Goal: Task Accomplishment & Management: Manage account settings

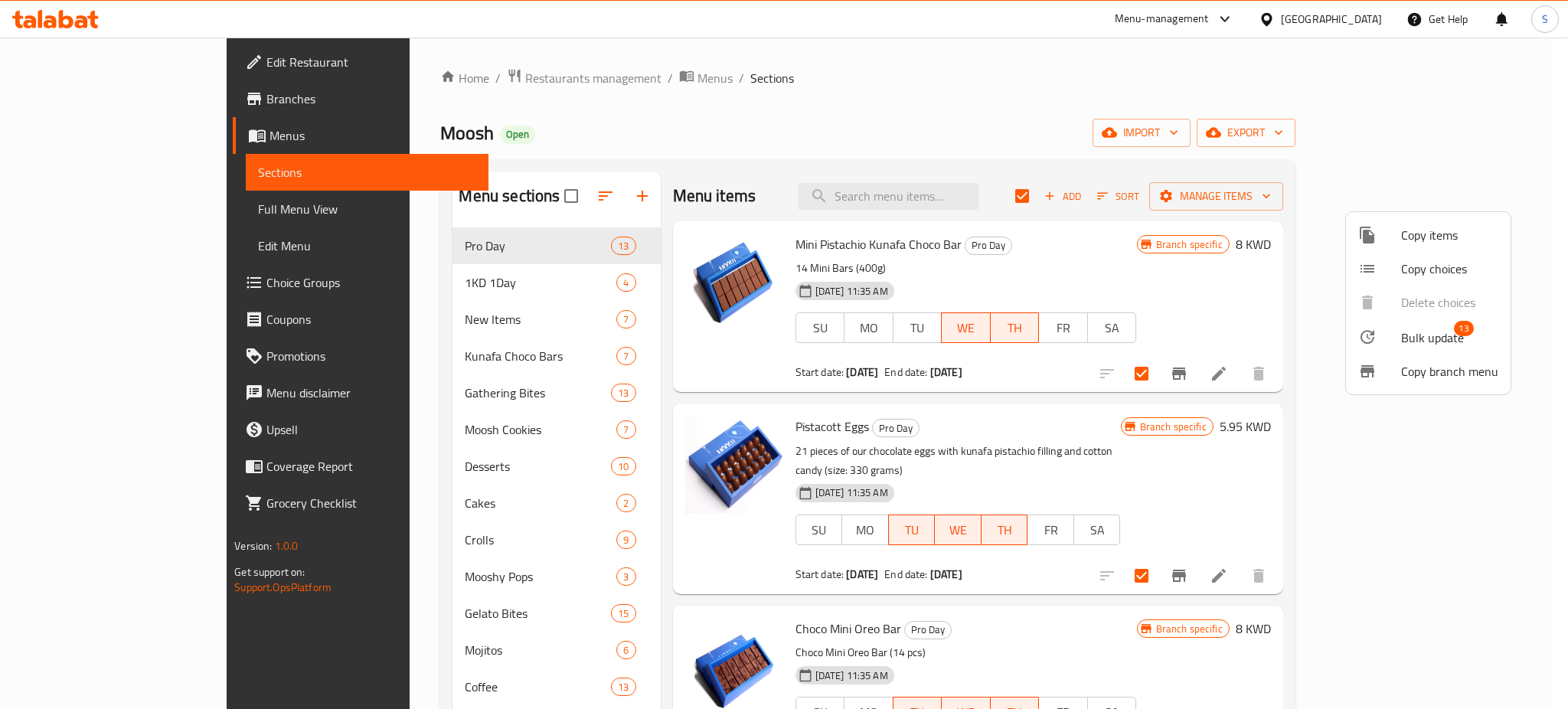
click at [357, 279] on div at bounding box center [784, 354] width 1568 height 709
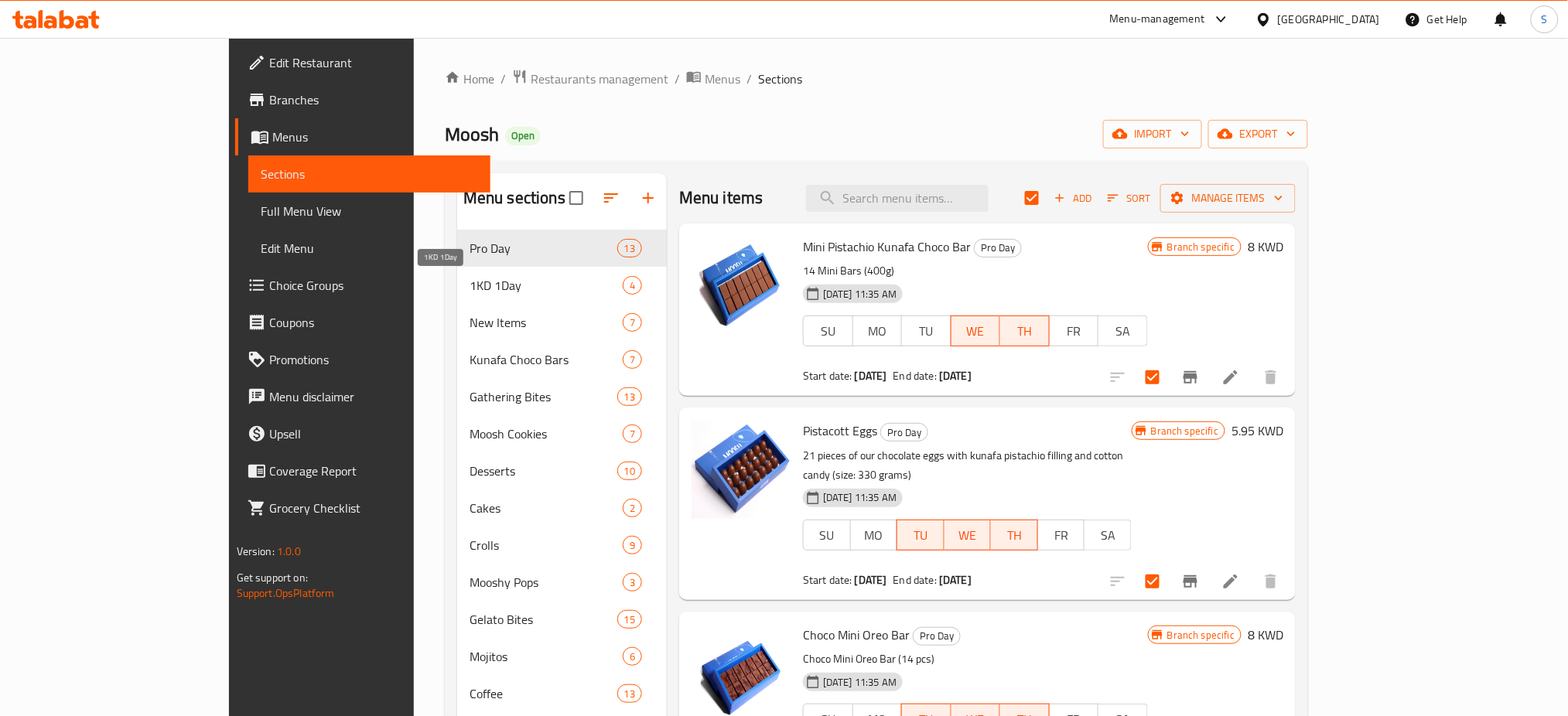
click at [469, 284] on span "1KD 1Day" at bounding box center [545, 284] width 153 height 19
checkbox input "false"
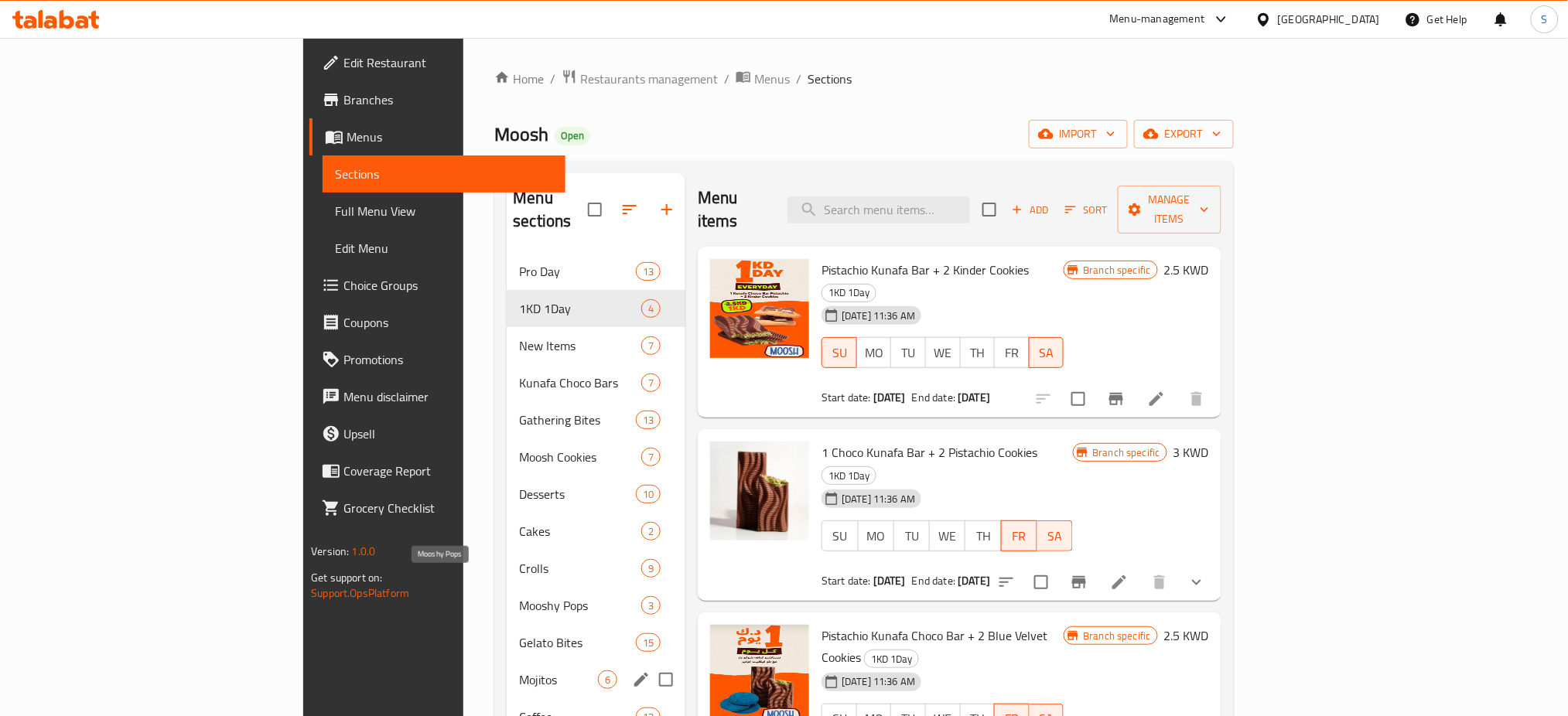
scroll to position [216, 0]
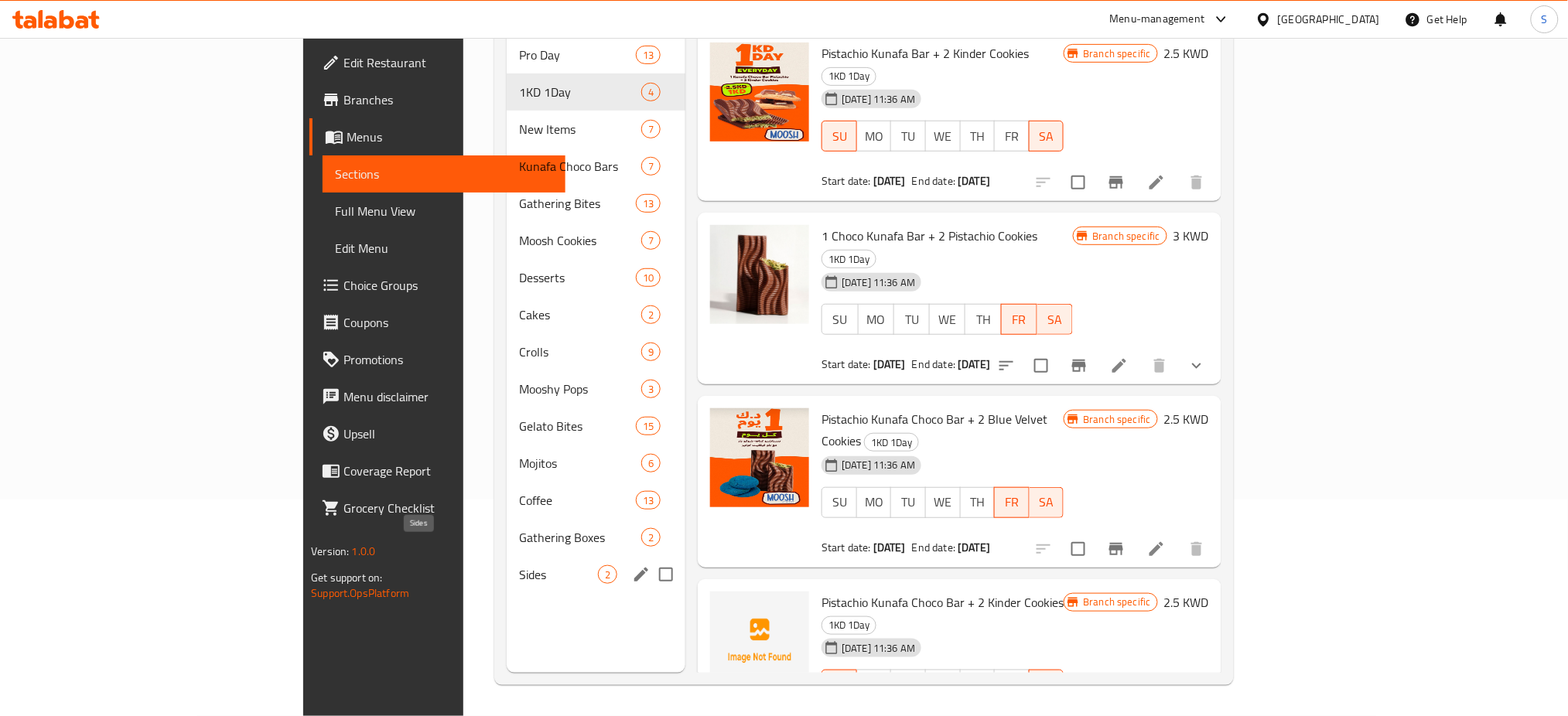
click at [519, 565] on span "Sides" at bounding box center [558, 574] width 79 height 19
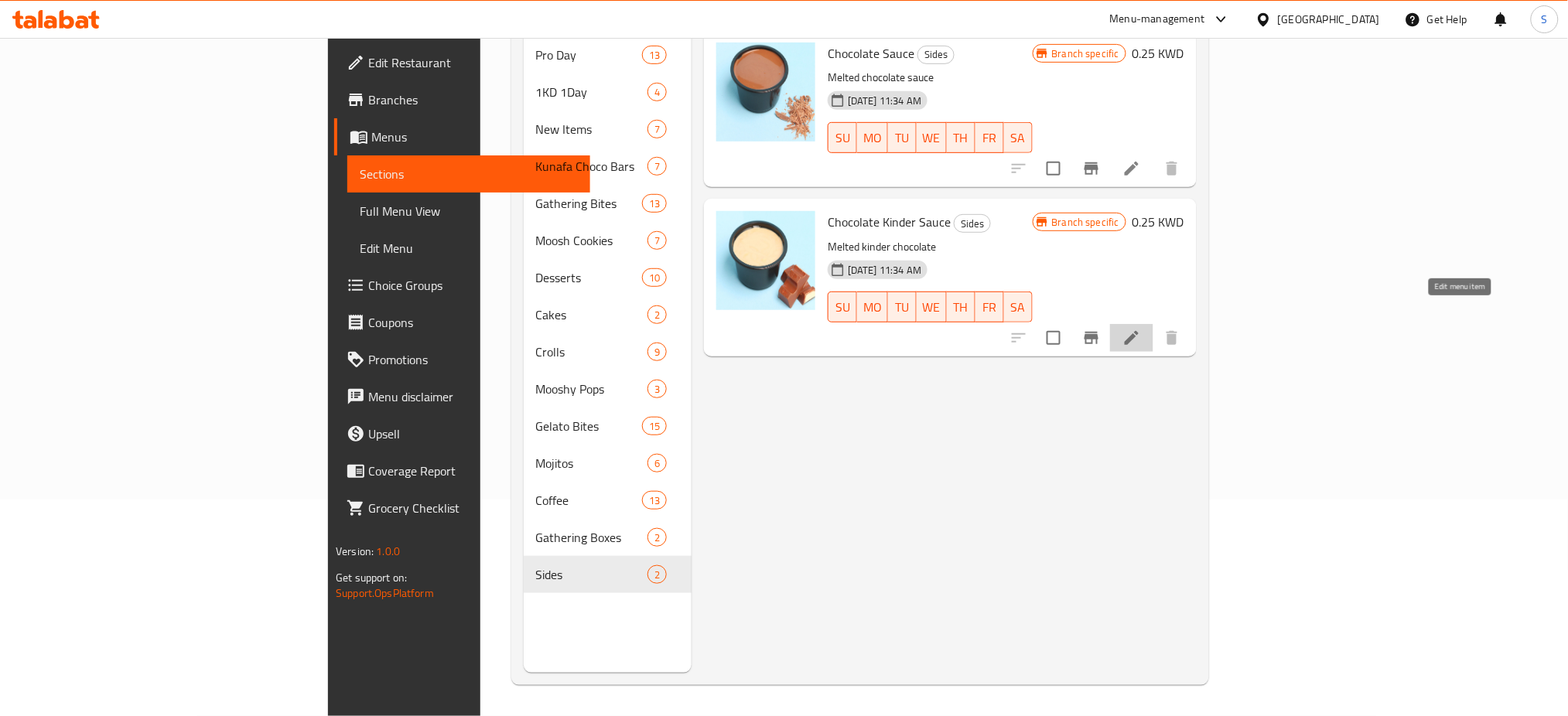
click at [1138, 331] on icon at bounding box center [1131, 338] width 14 height 14
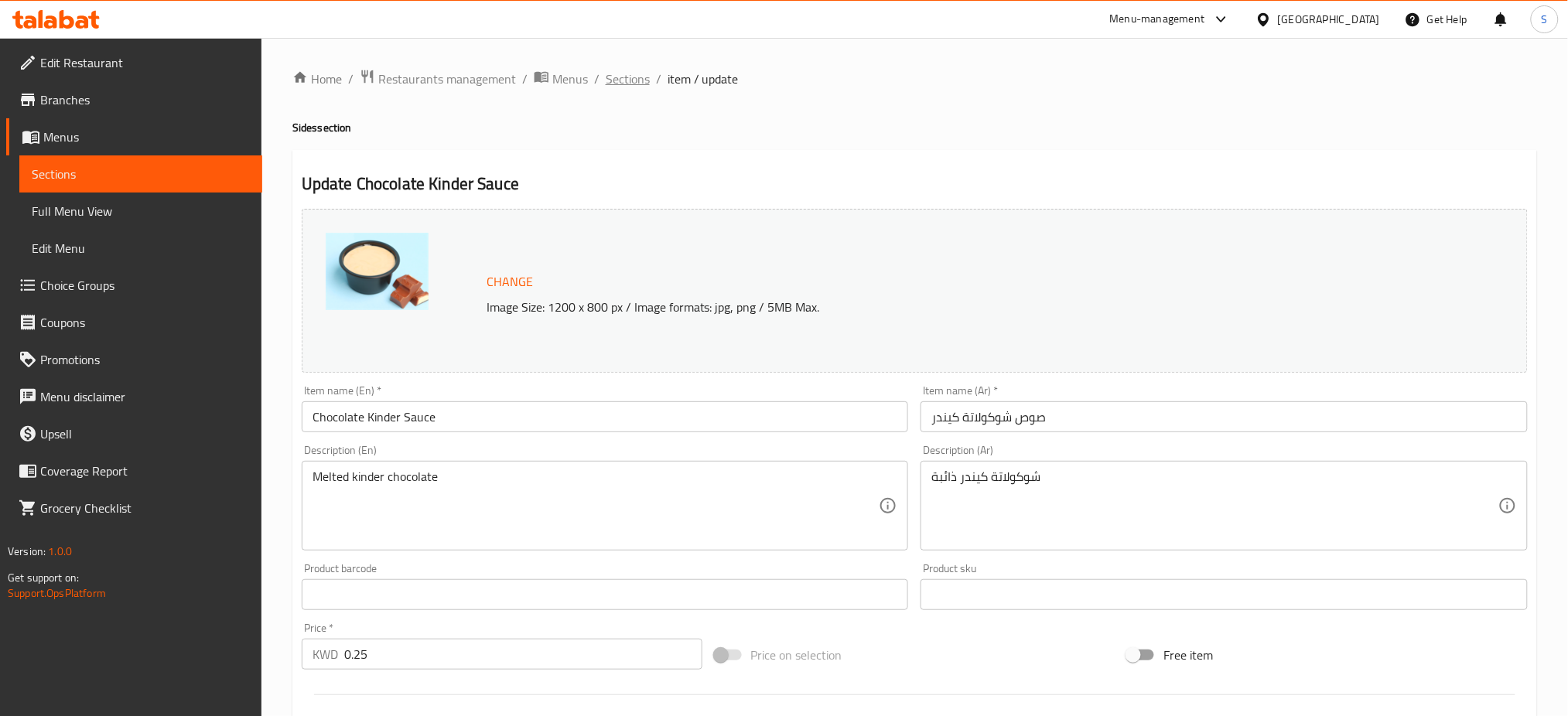
click at [624, 84] on span "Sections" at bounding box center [627, 78] width 44 height 19
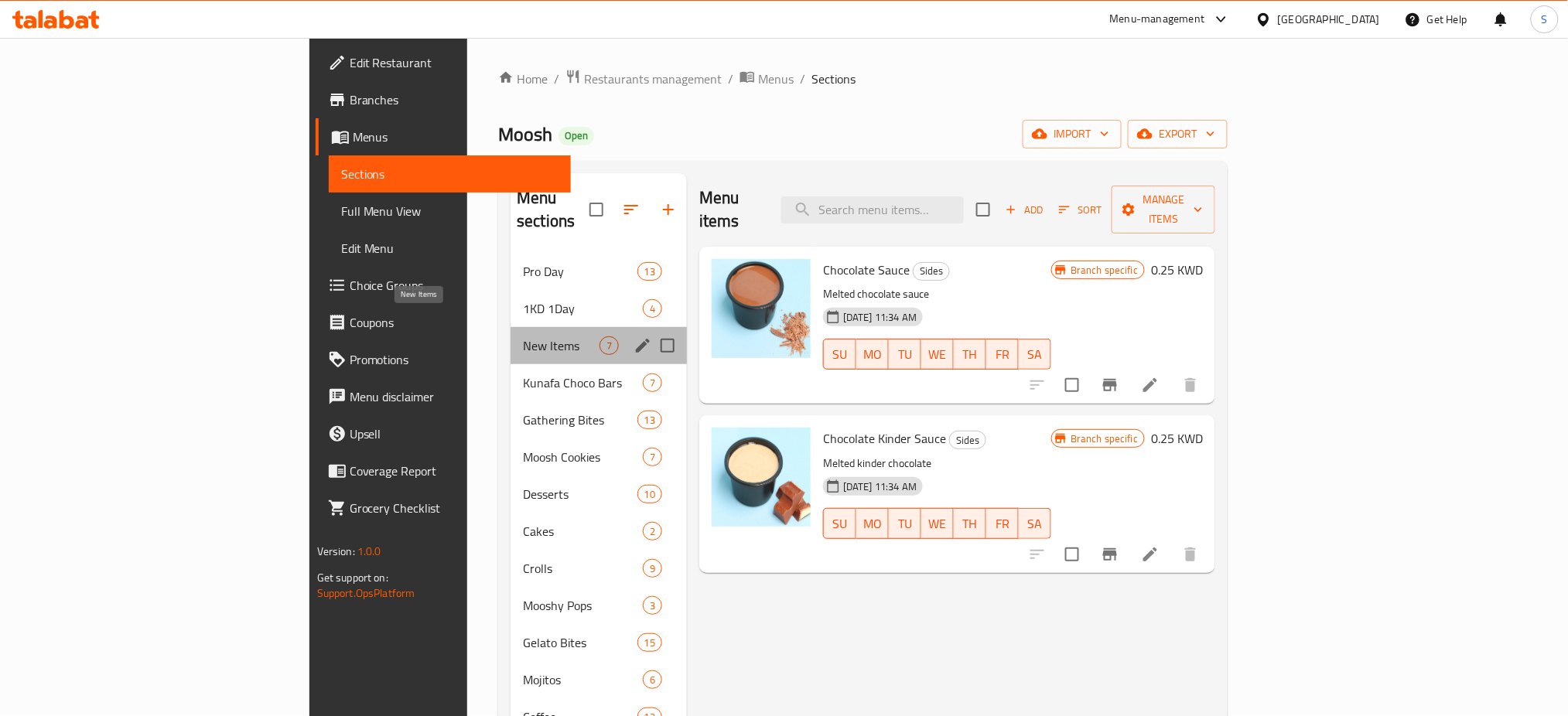
click at [523, 337] on span "New Items" at bounding box center [561, 346] width 77 height 19
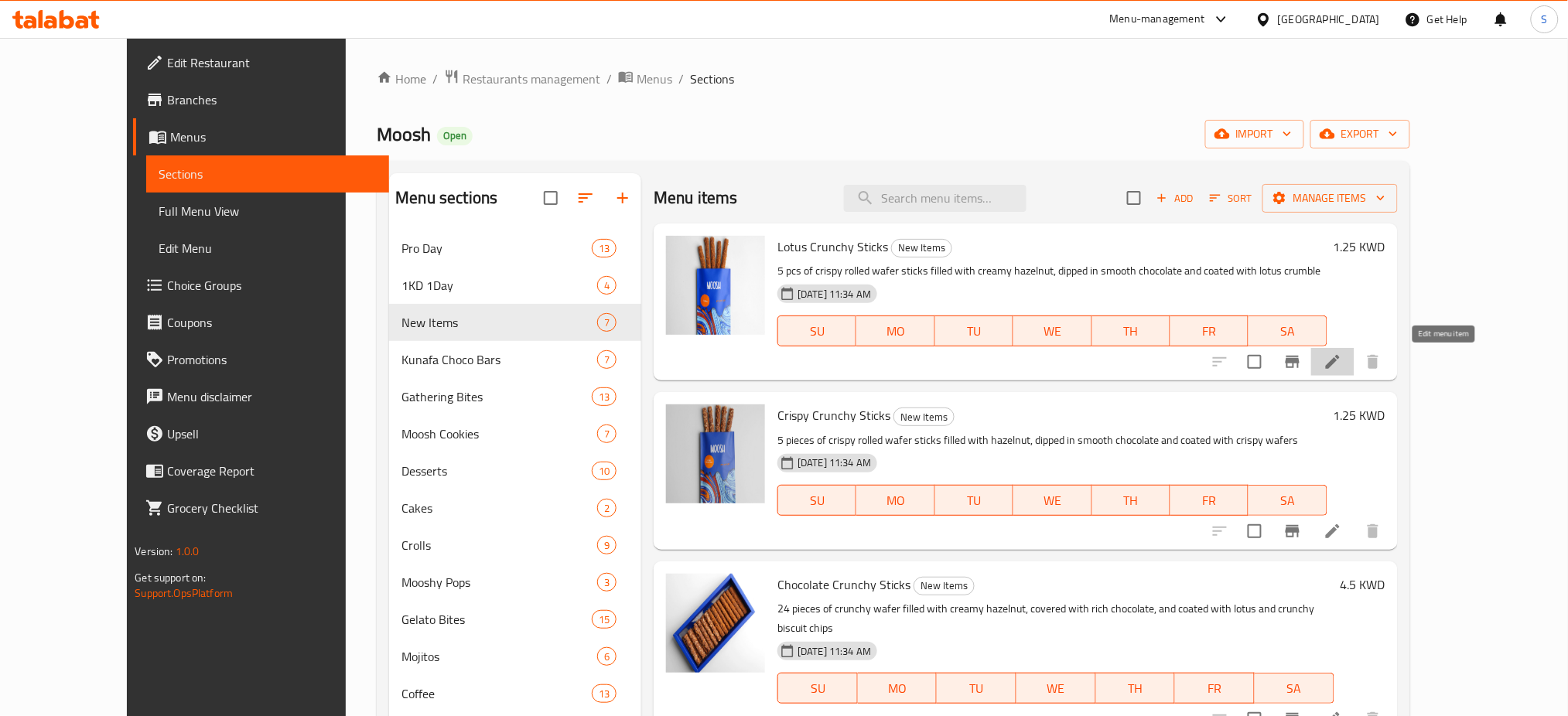
click at [1340, 364] on icon at bounding box center [1333, 361] width 14 height 14
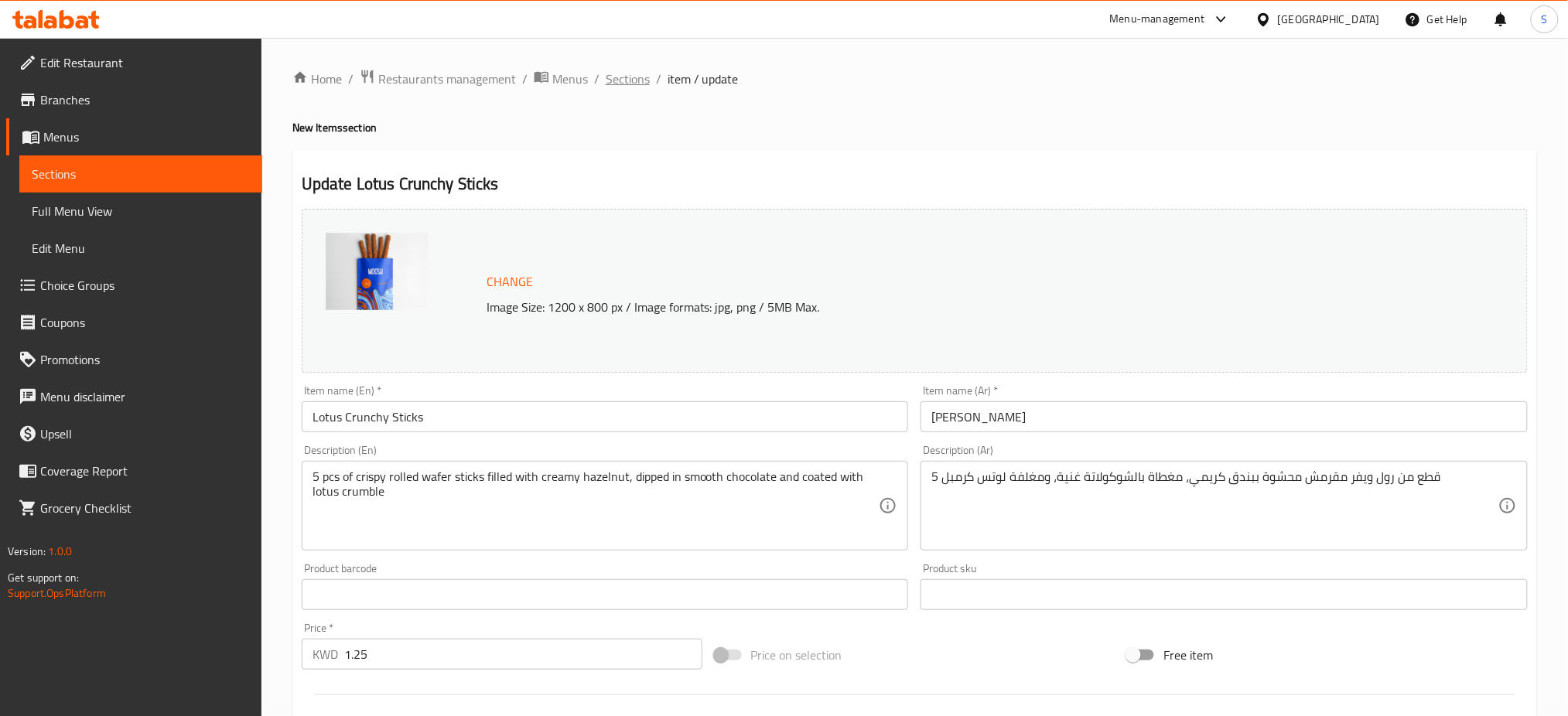
click at [627, 85] on span "Sections" at bounding box center [627, 78] width 44 height 19
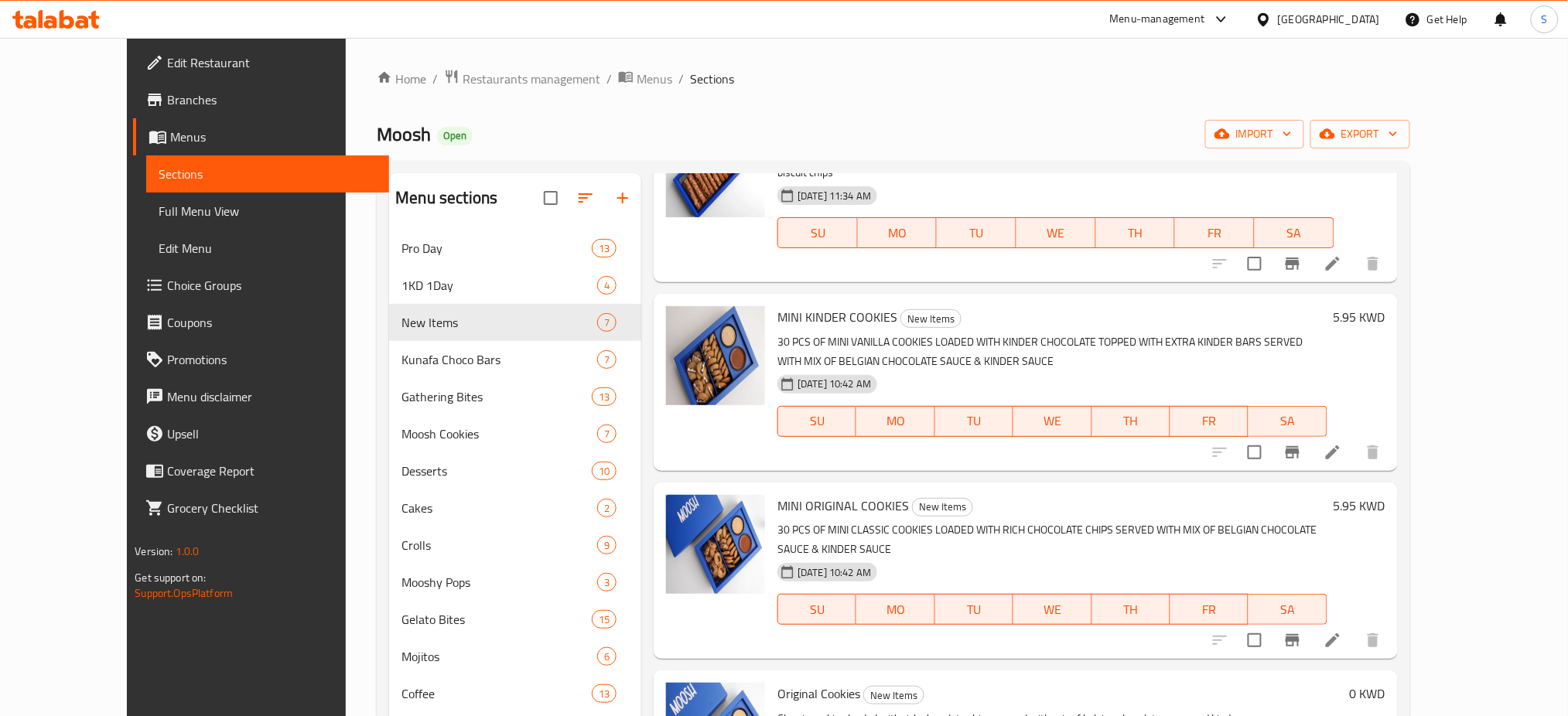
scroll to position [515, 0]
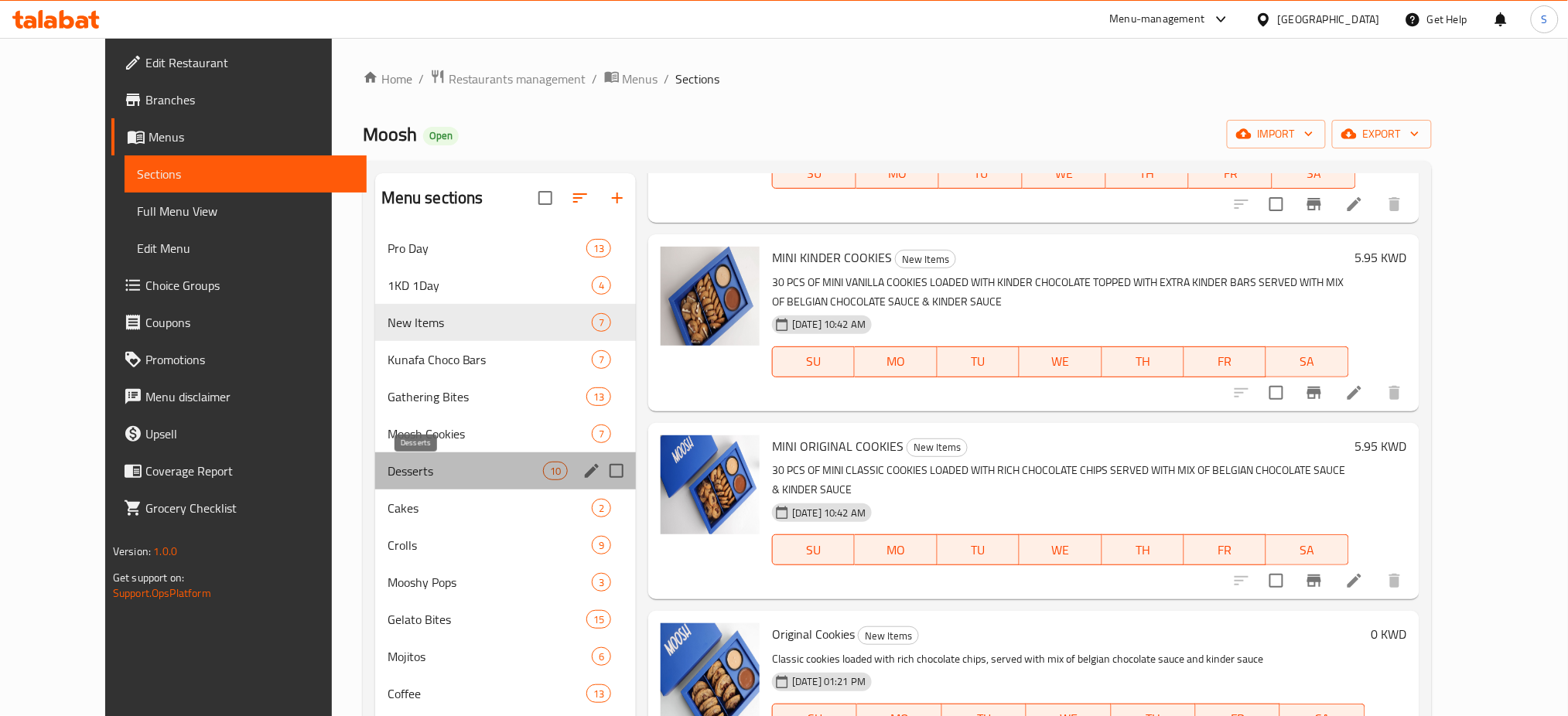
click at [408, 462] on span "Desserts" at bounding box center [464, 470] width 155 height 19
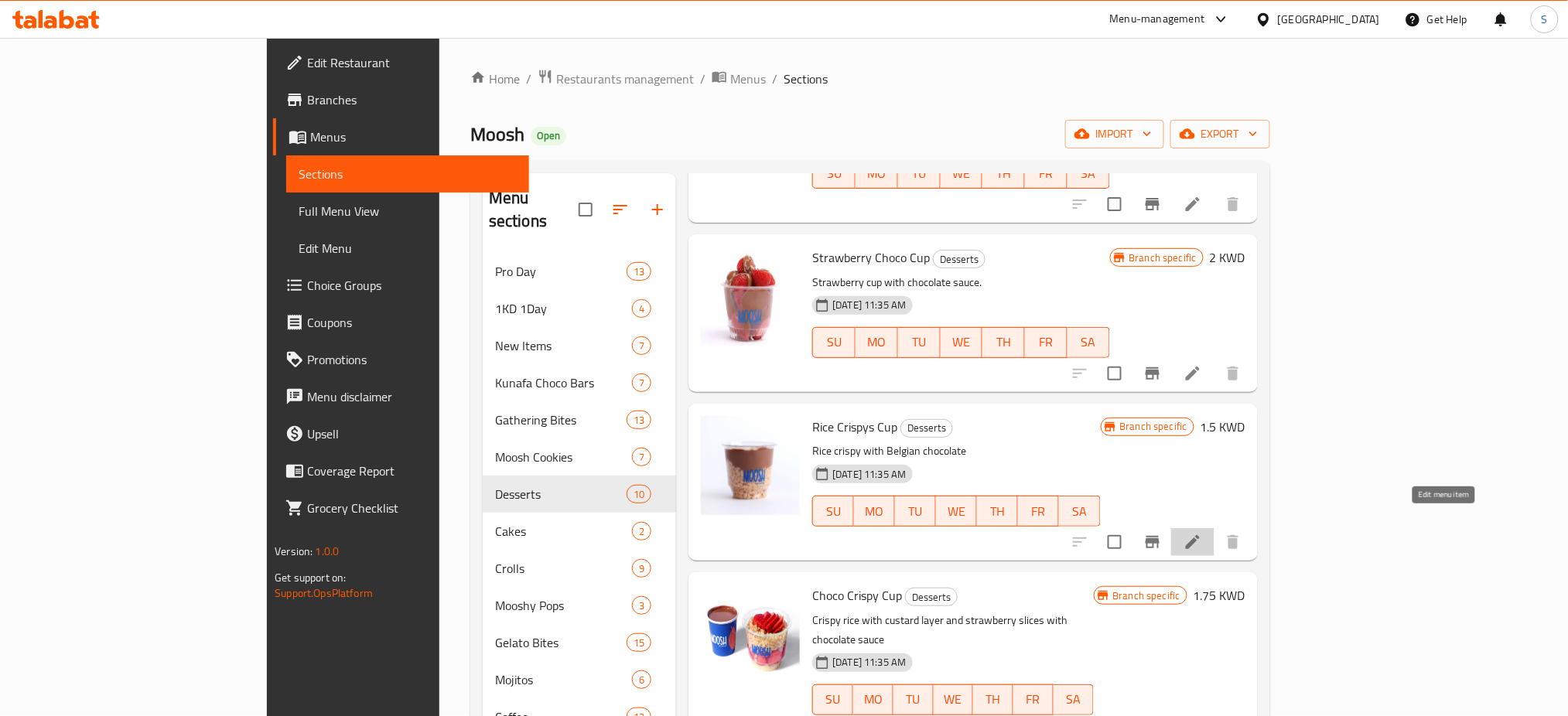
click at [1202, 532] on icon at bounding box center [1193, 541] width 19 height 19
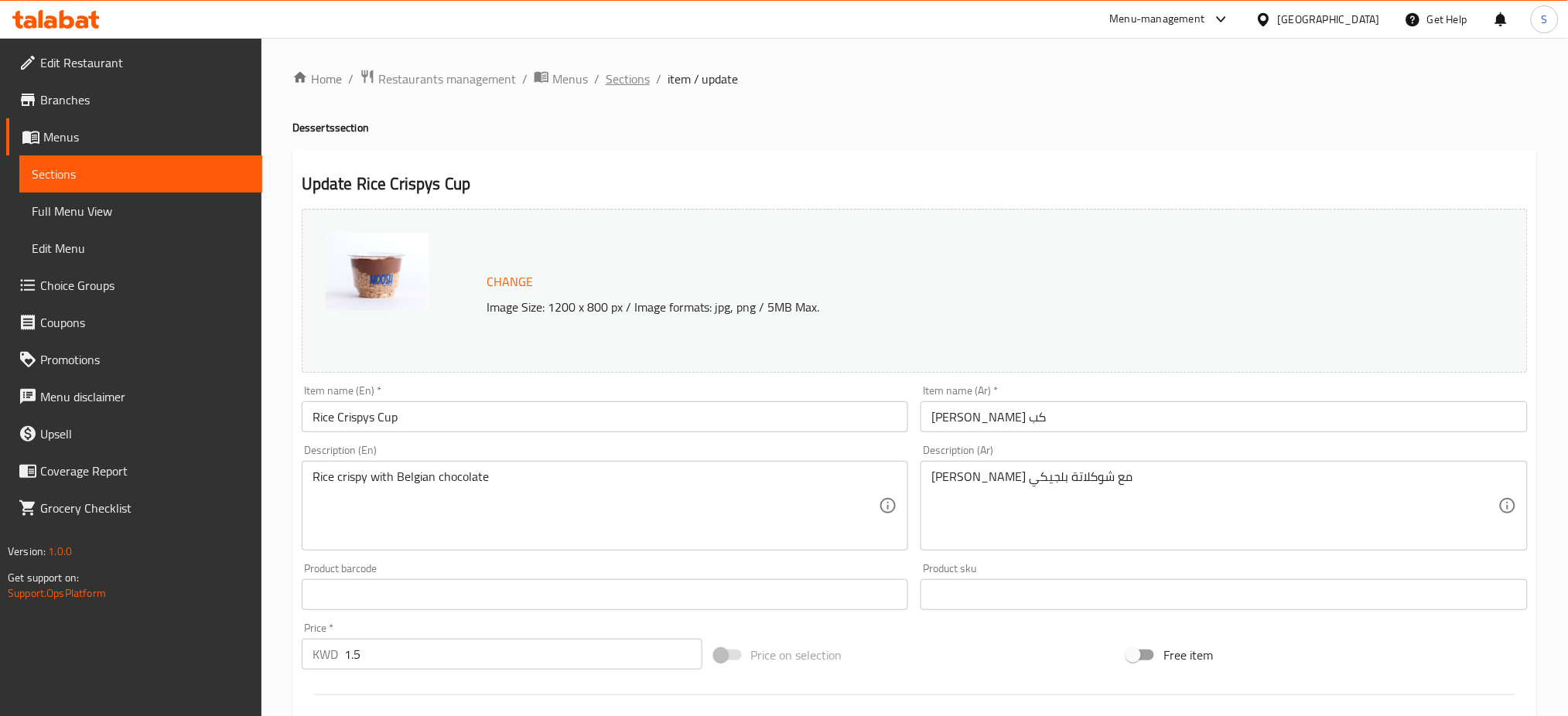
click at [634, 81] on span "Sections" at bounding box center [627, 78] width 44 height 19
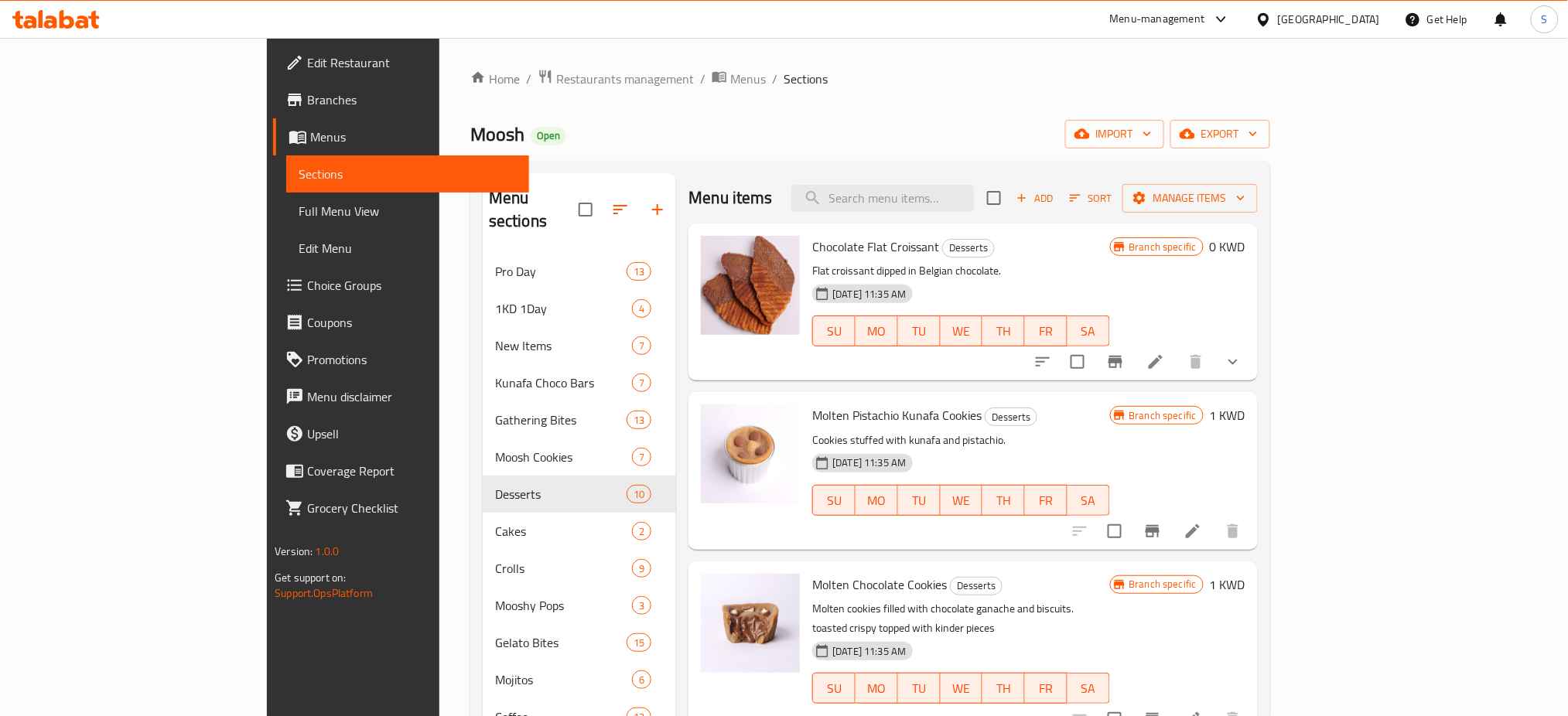
drag, startPoint x: 954, startPoint y: 109, endPoint x: 956, endPoint y: 130, distance: 21.1
click at [955, 121] on div "Home / Restaurants management / Menus / Sections Moosh Open import export Menu …" at bounding box center [869, 485] width 799 height 833
click at [974, 202] on input "search" at bounding box center [882, 198] width 183 height 27
paste input "Pistachio Kunafa Choco Bar"
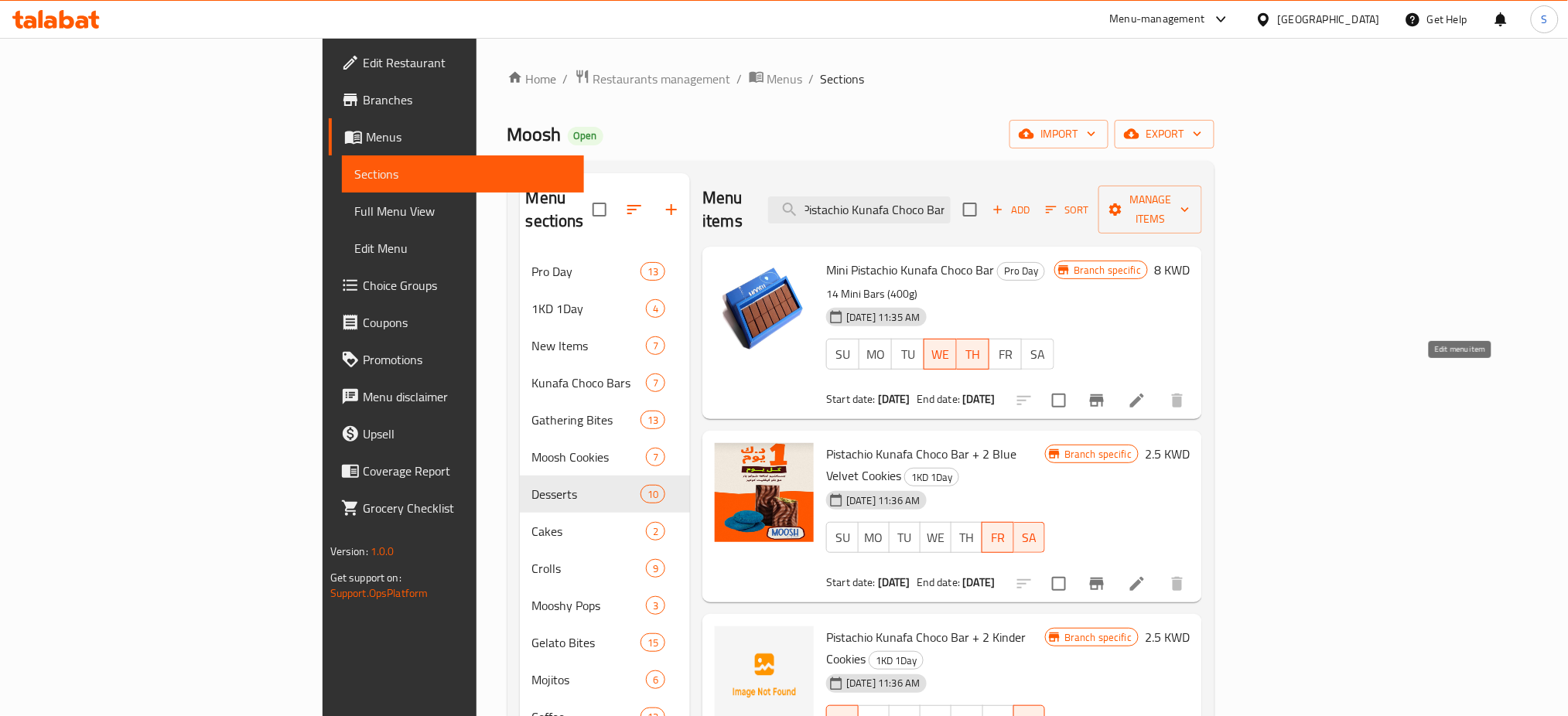
type input "Pistachio Kunafa Choco Bar"
click at [1144, 393] on icon at bounding box center [1137, 400] width 14 height 14
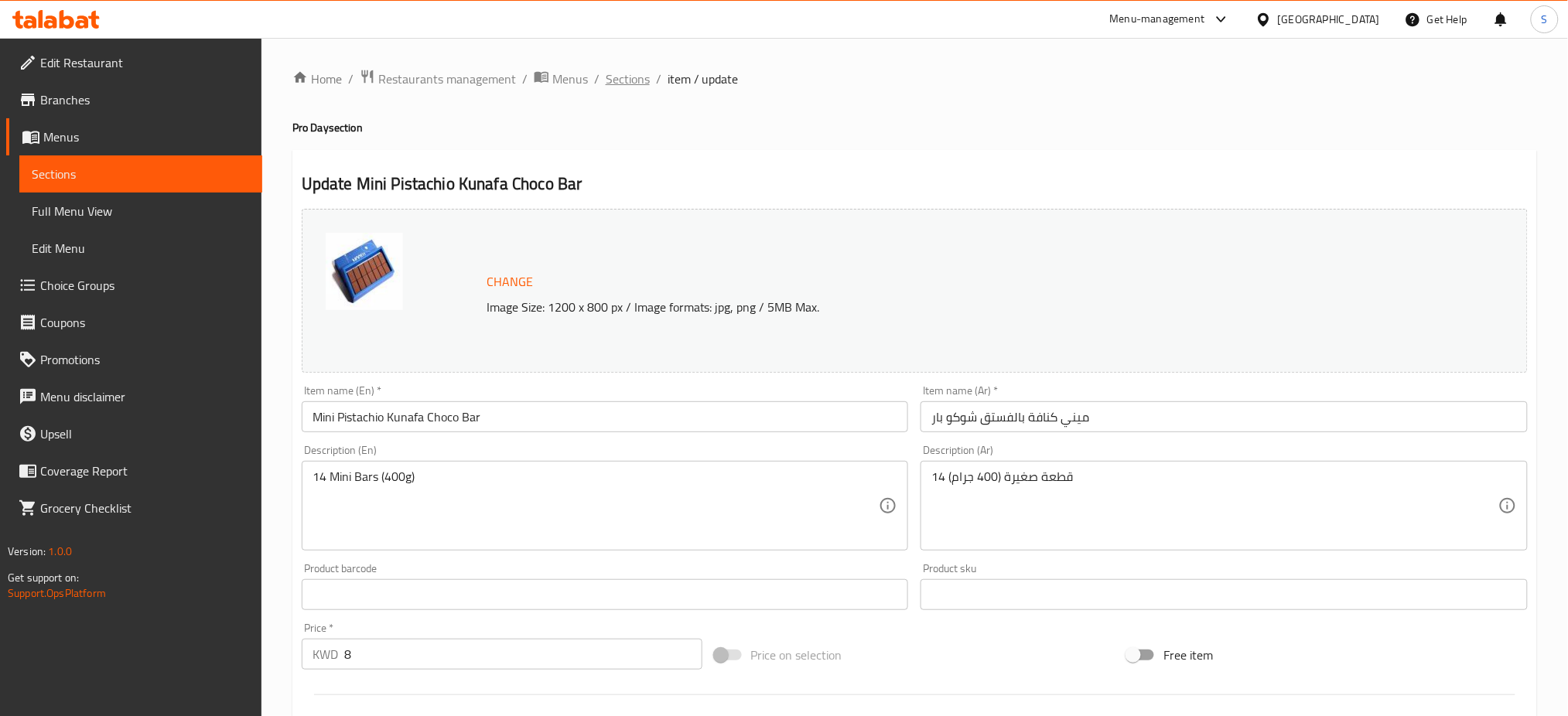
click at [618, 78] on span "Sections" at bounding box center [627, 78] width 44 height 19
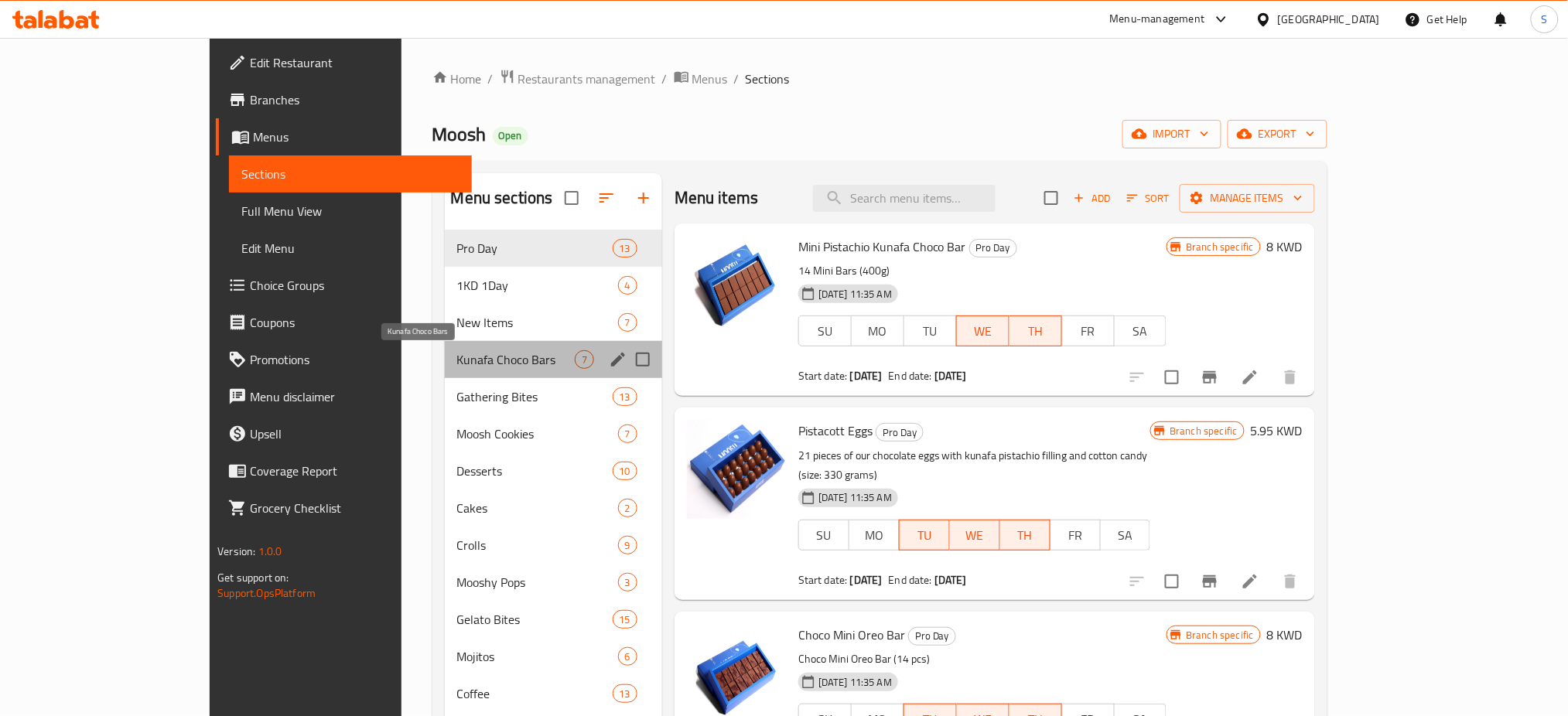
click at [457, 360] on span "Kunafa Choco Bars" at bounding box center [516, 359] width 118 height 19
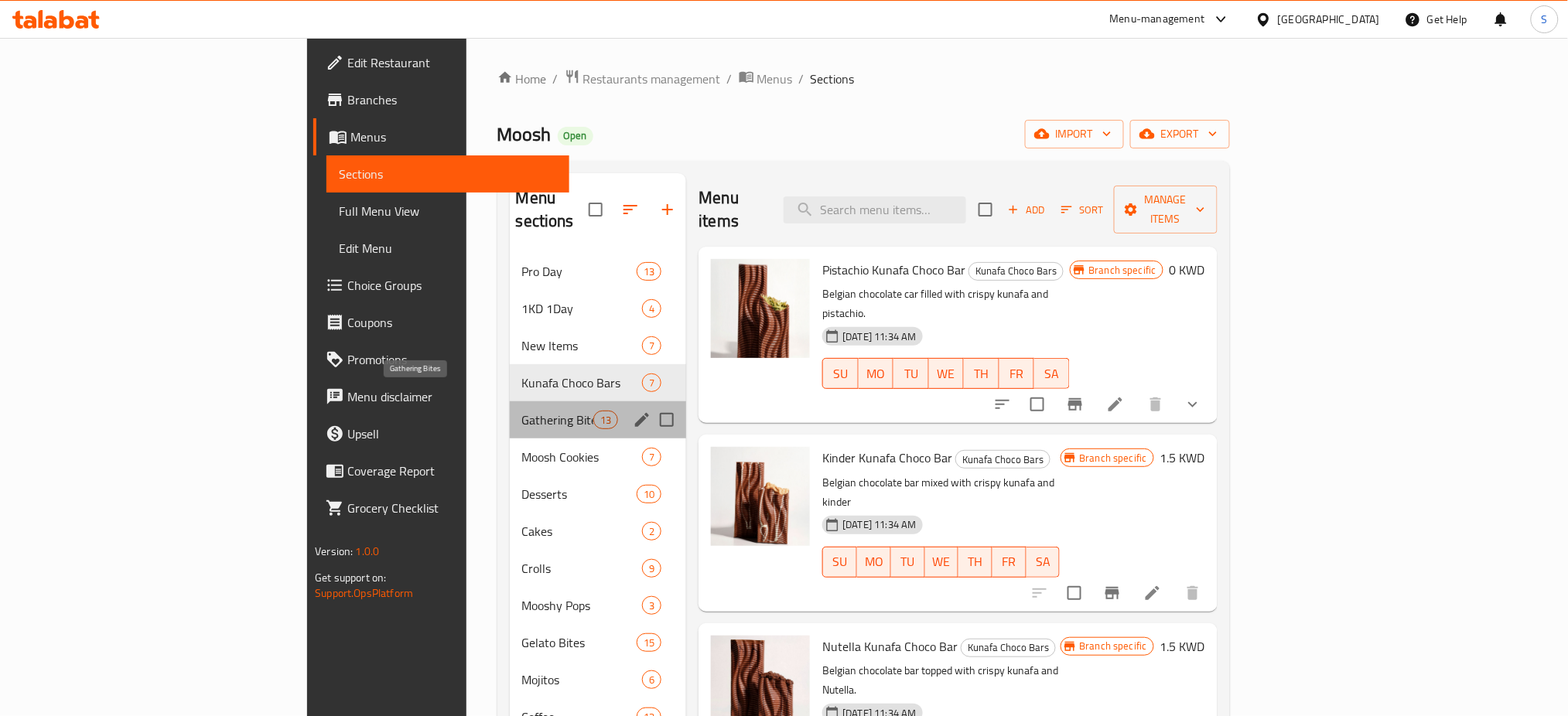
click at [522, 411] on span "Gathering Bites" at bounding box center [557, 420] width 71 height 19
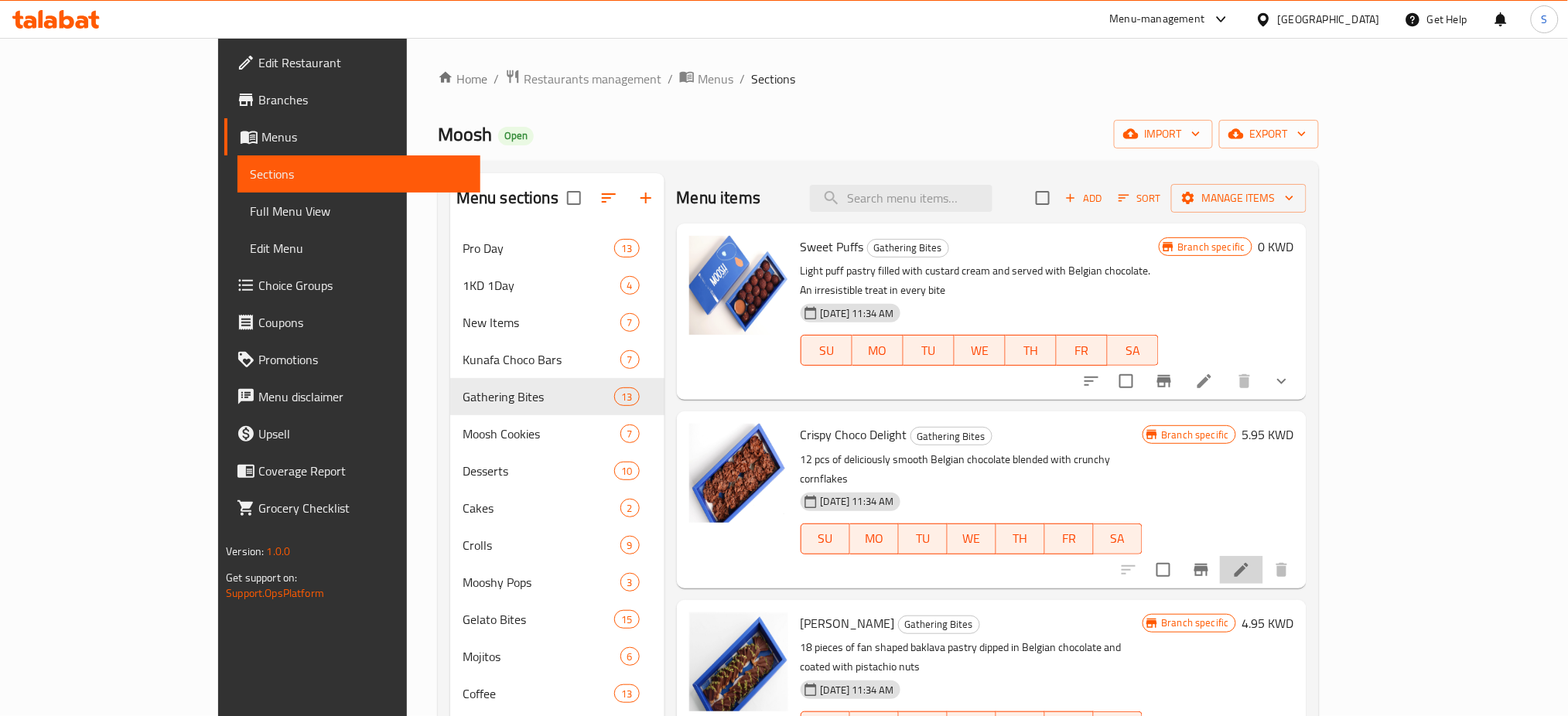
click at [1263, 556] on li at bounding box center [1242, 570] width 43 height 28
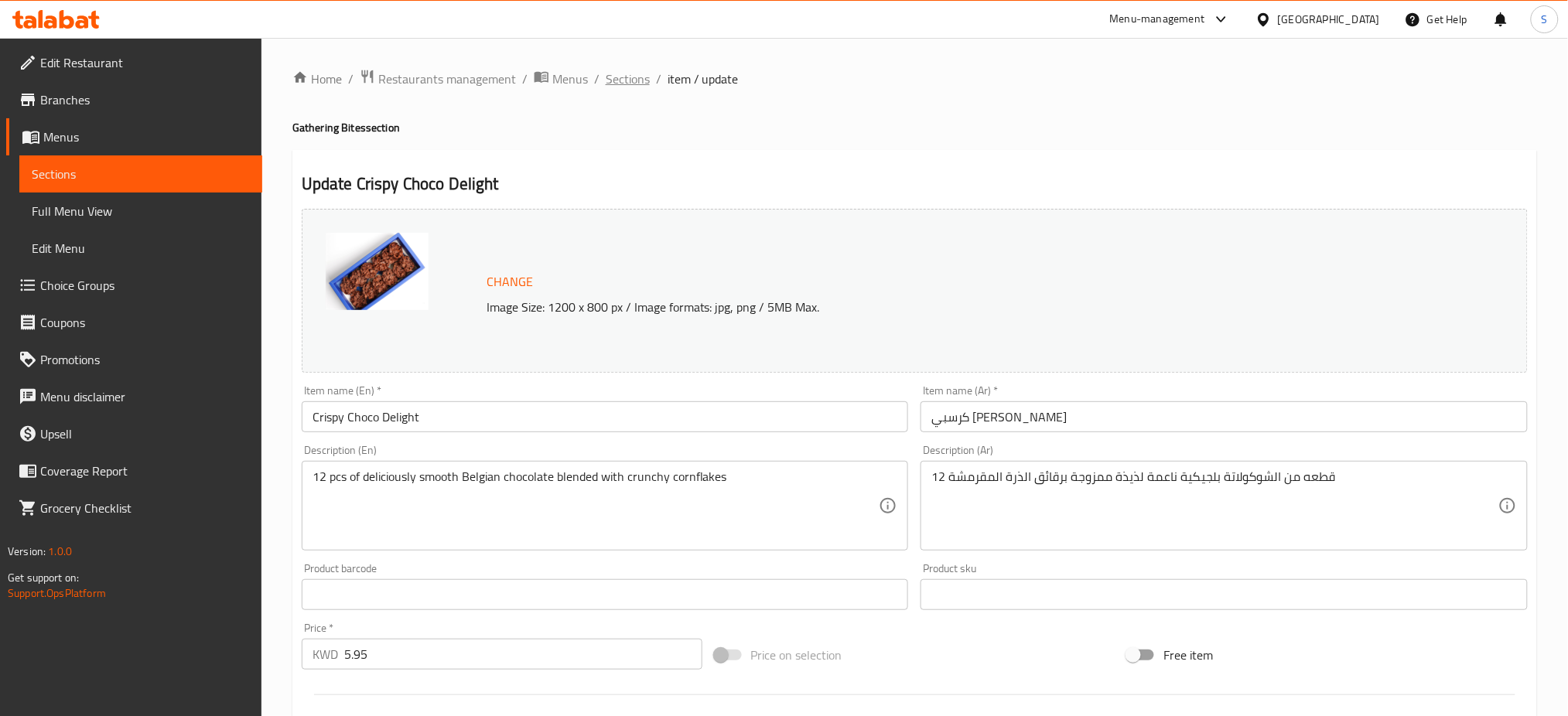
click at [618, 87] on span "Sections" at bounding box center [627, 78] width 44 height 19
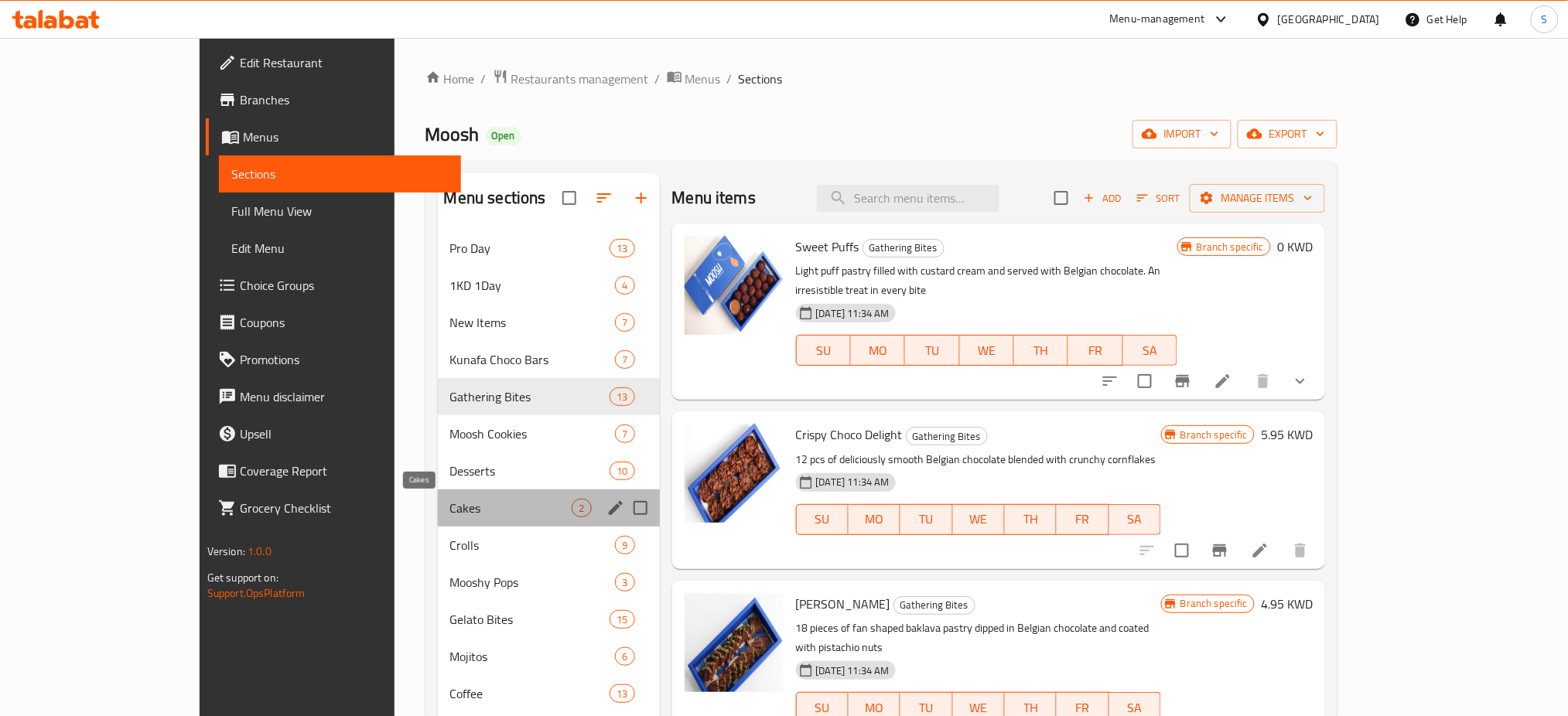
click at [451, 511] on span "Cakes" at bounding box center [512, 508] width 123 height 19
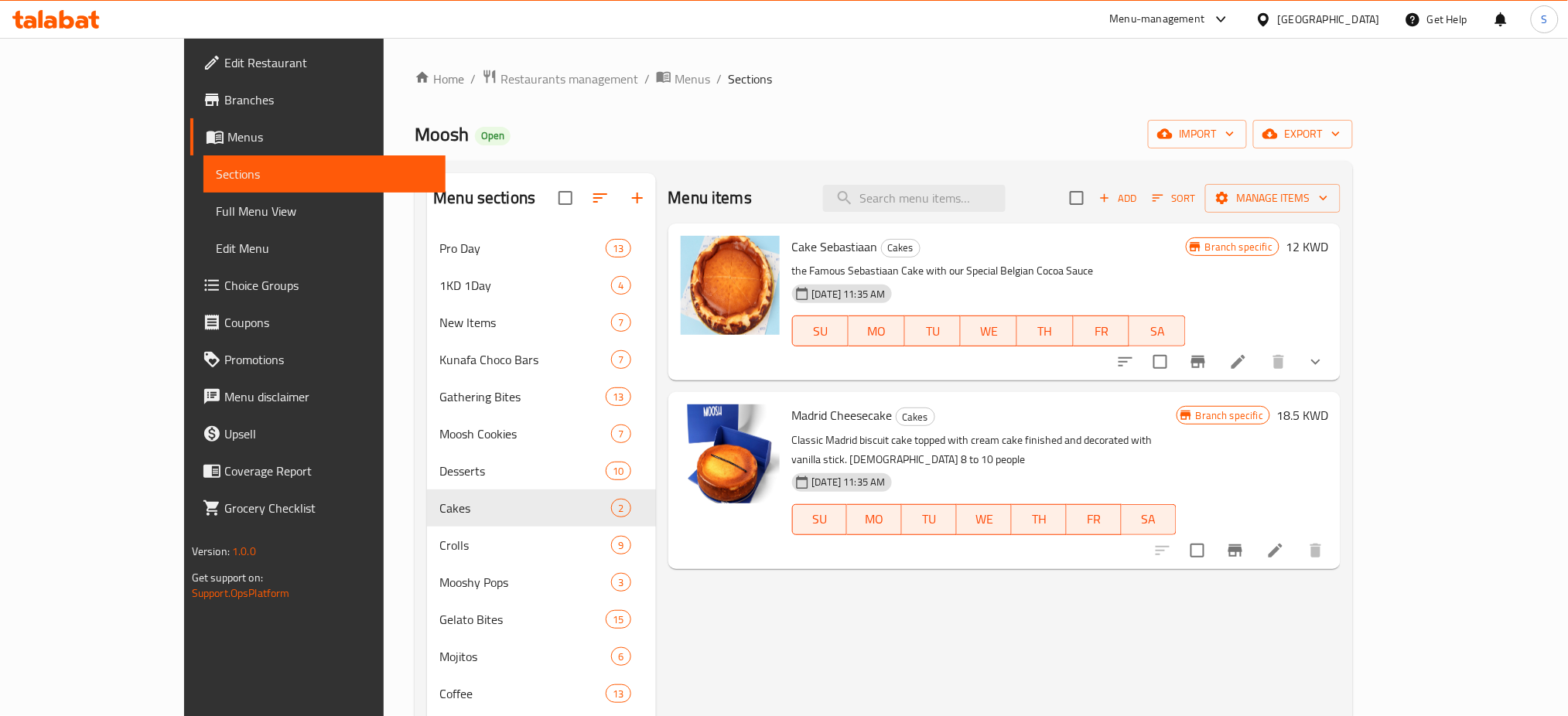
click at [1297, 536] on li at bounding box center [1276, 550] width 43 height 28
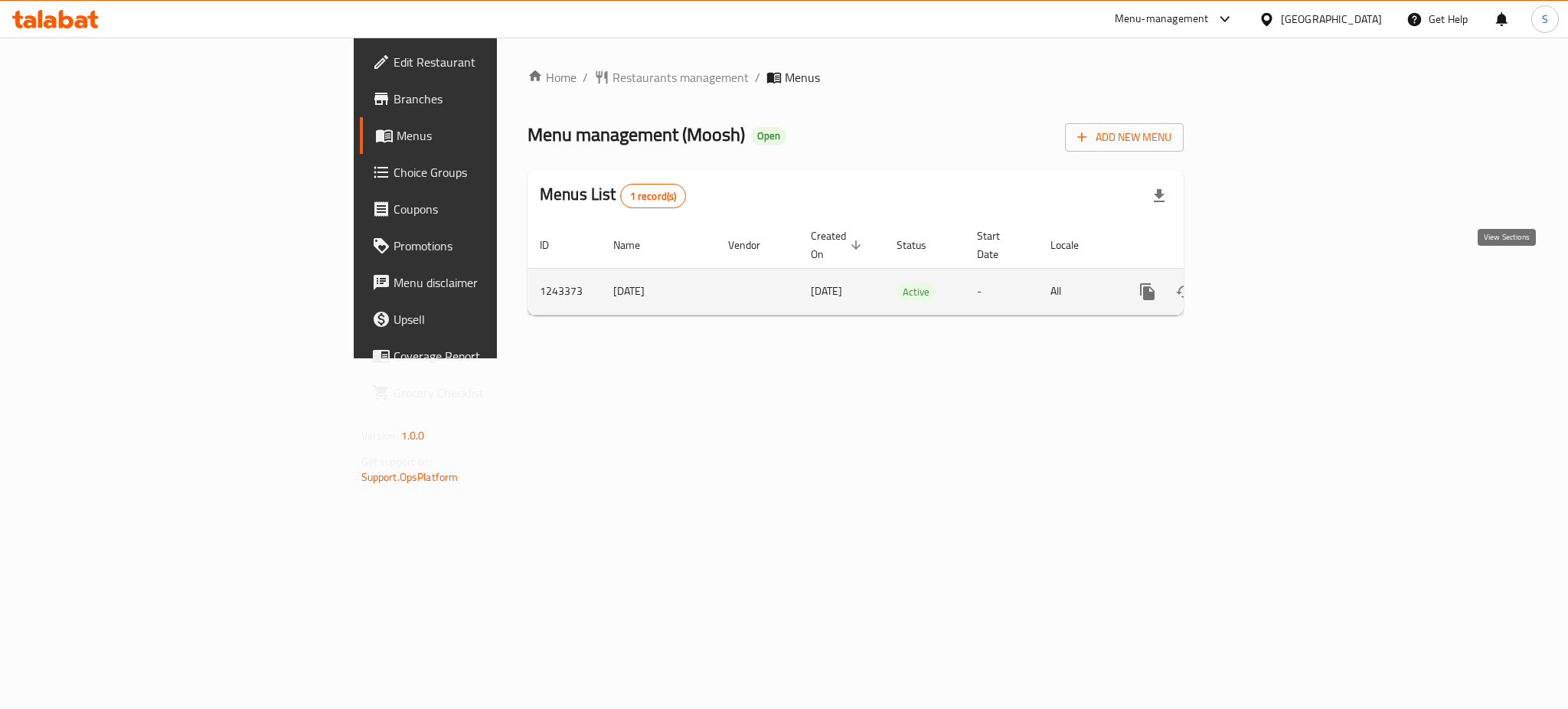
click at [1268, 283] on icon "enhanced table" at bounding box center [1258, 291] width 19 height 19
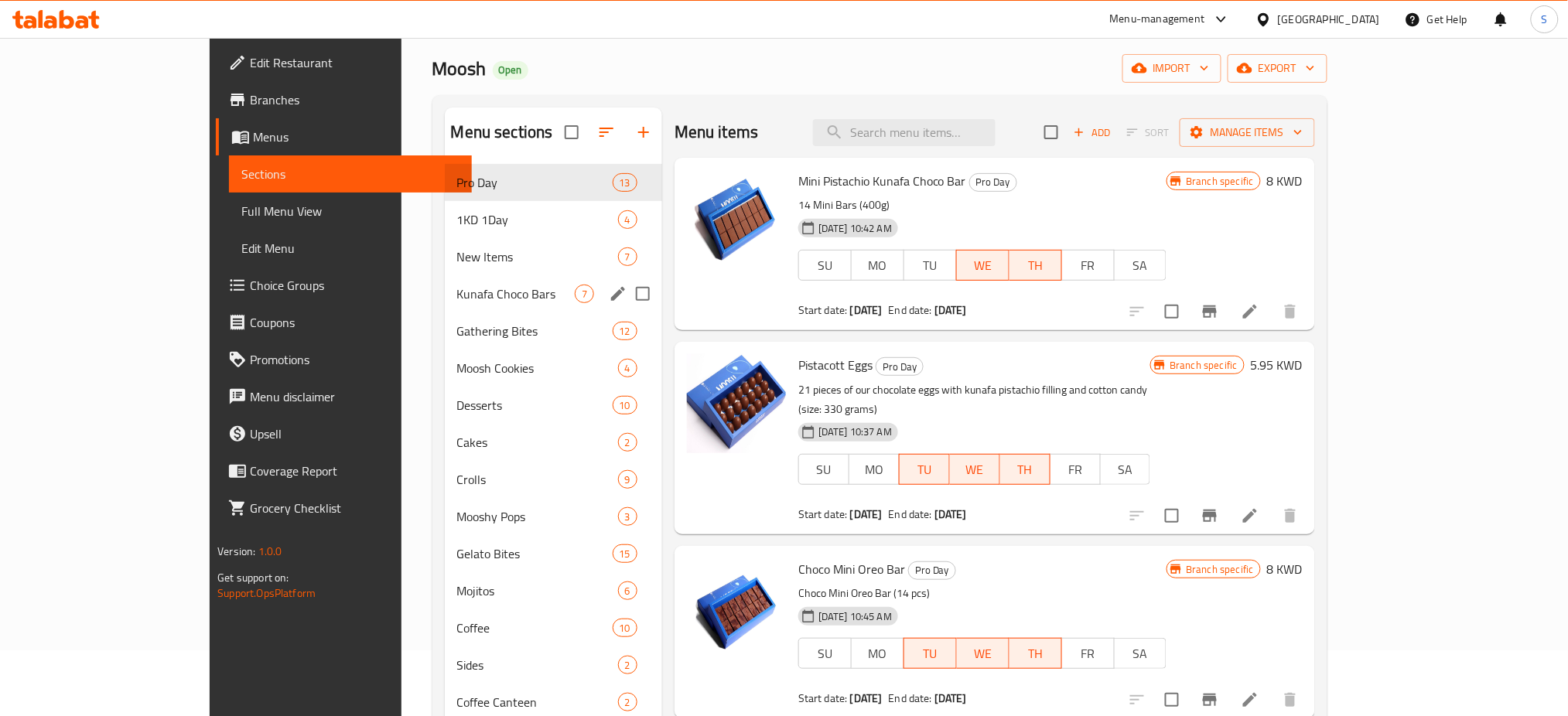
scroll to position [216, 0]
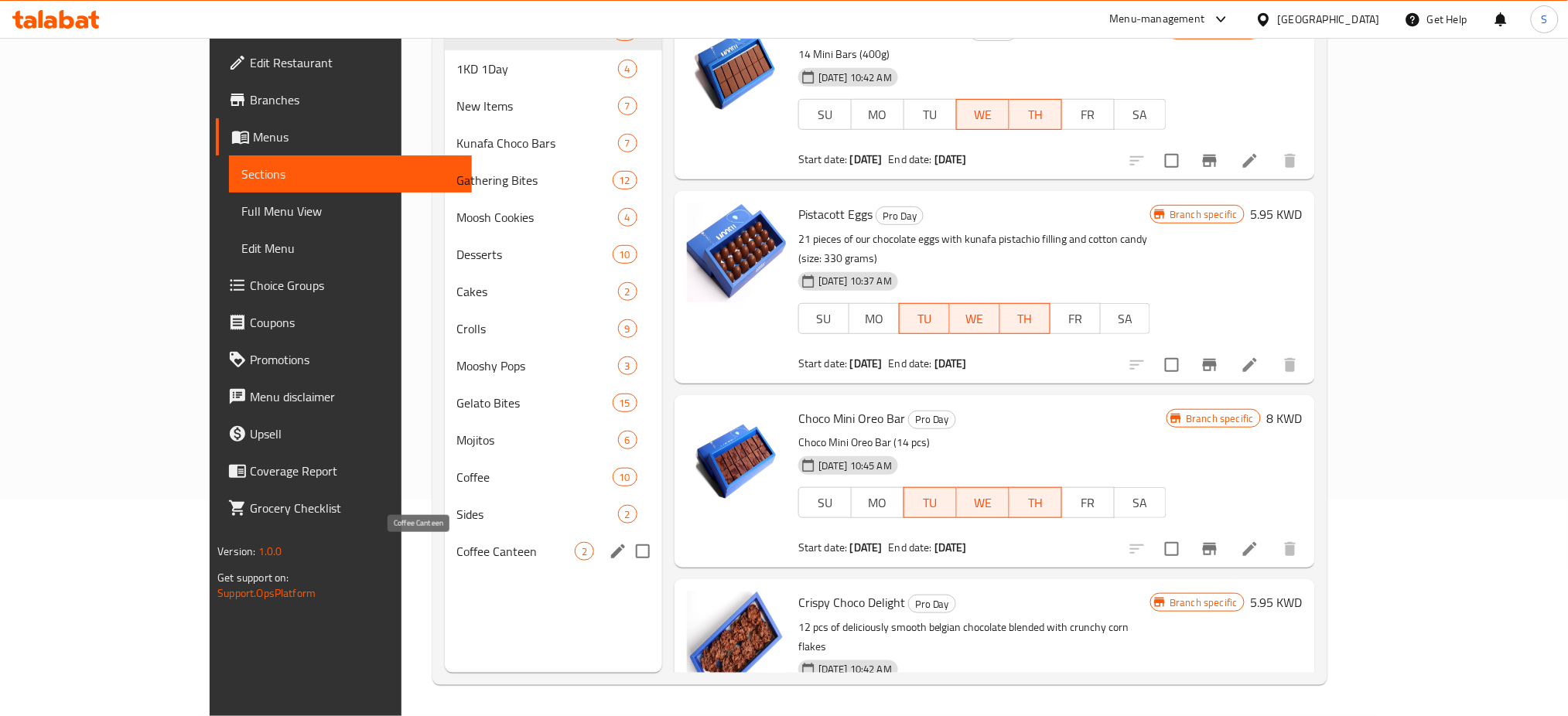
click at [457, 550] on span "Coffee Canteen" at bounding box center [516, 551] width 118 height 19
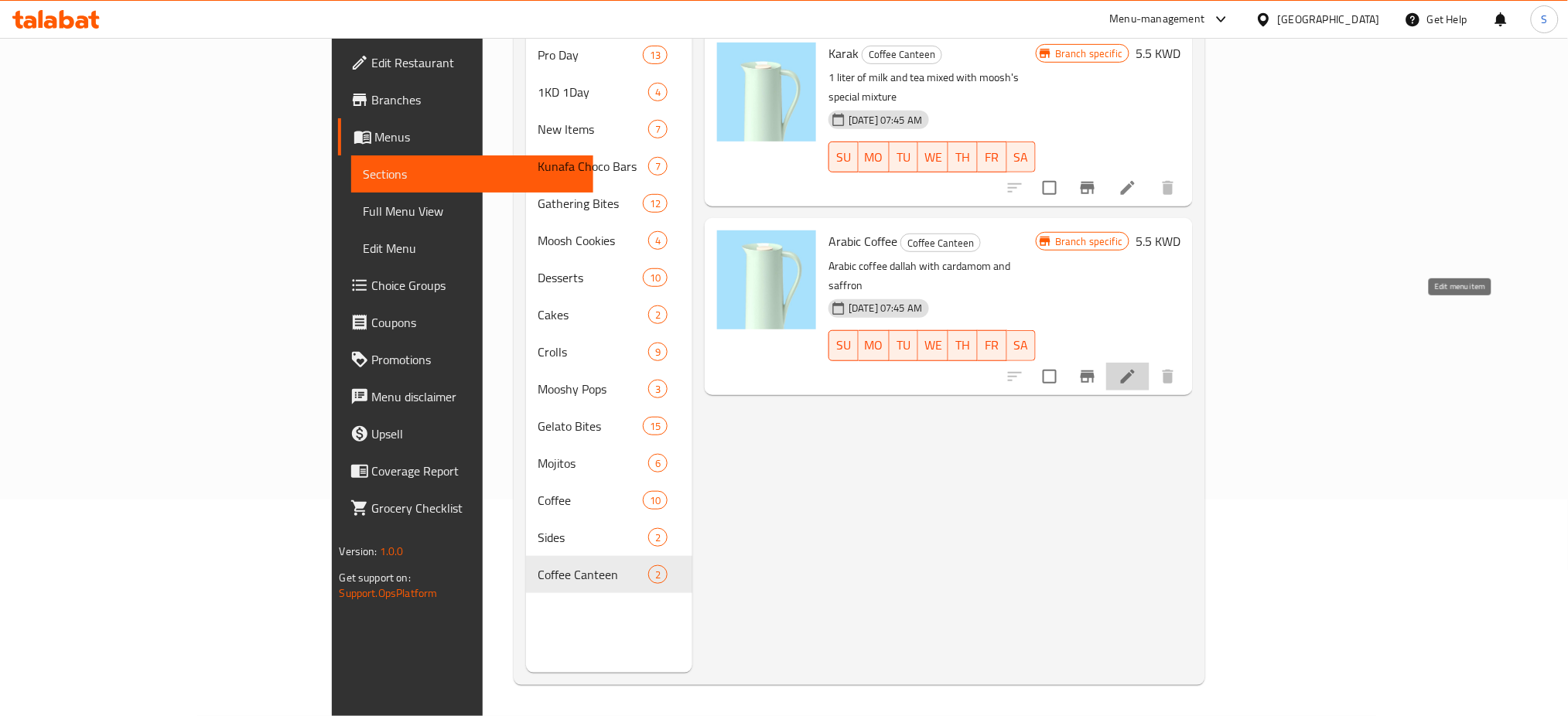
click at [1134, 369] on icon at bounding box center [1127, 376] width 14 height 14
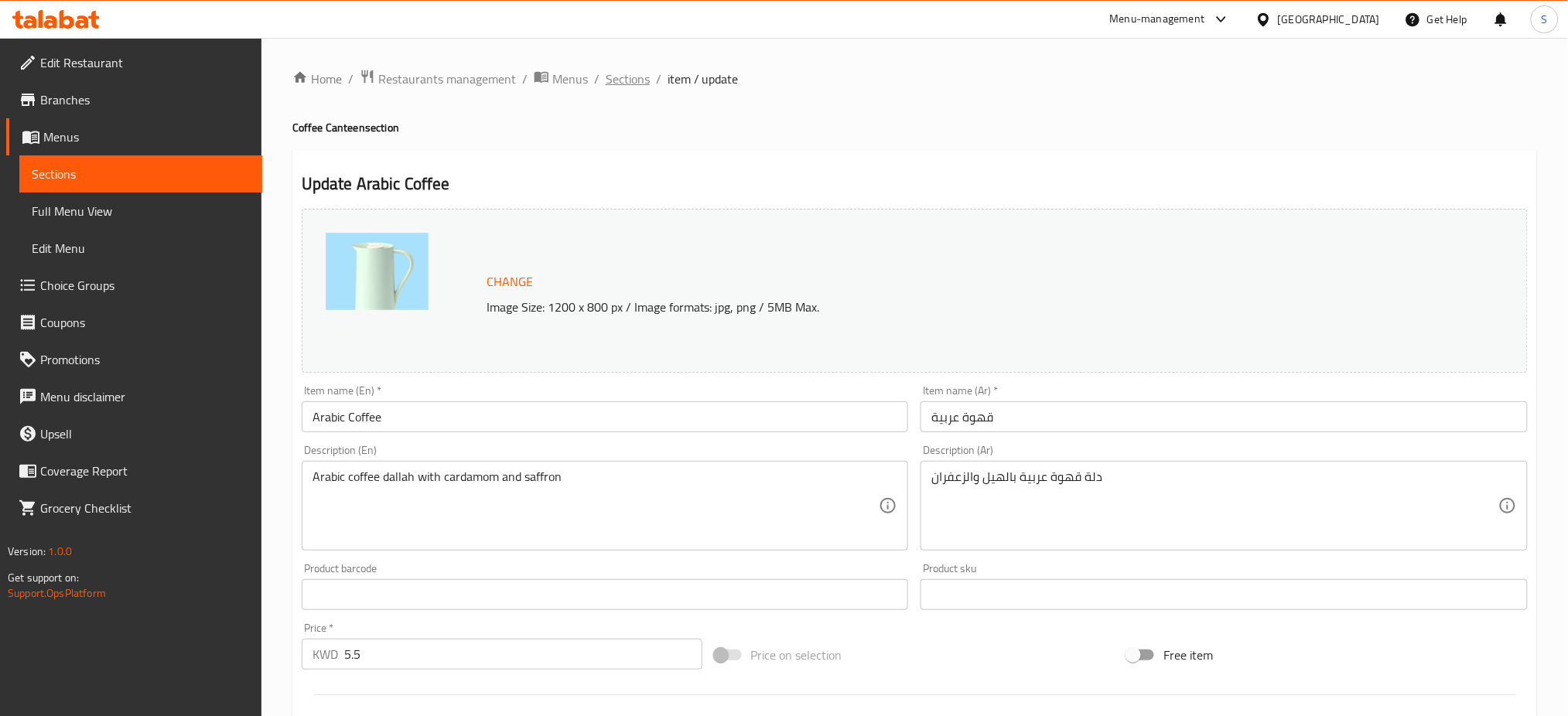
click at [628, 84] on span "Sections" at bounding box center [627, 78] width 44 height 19
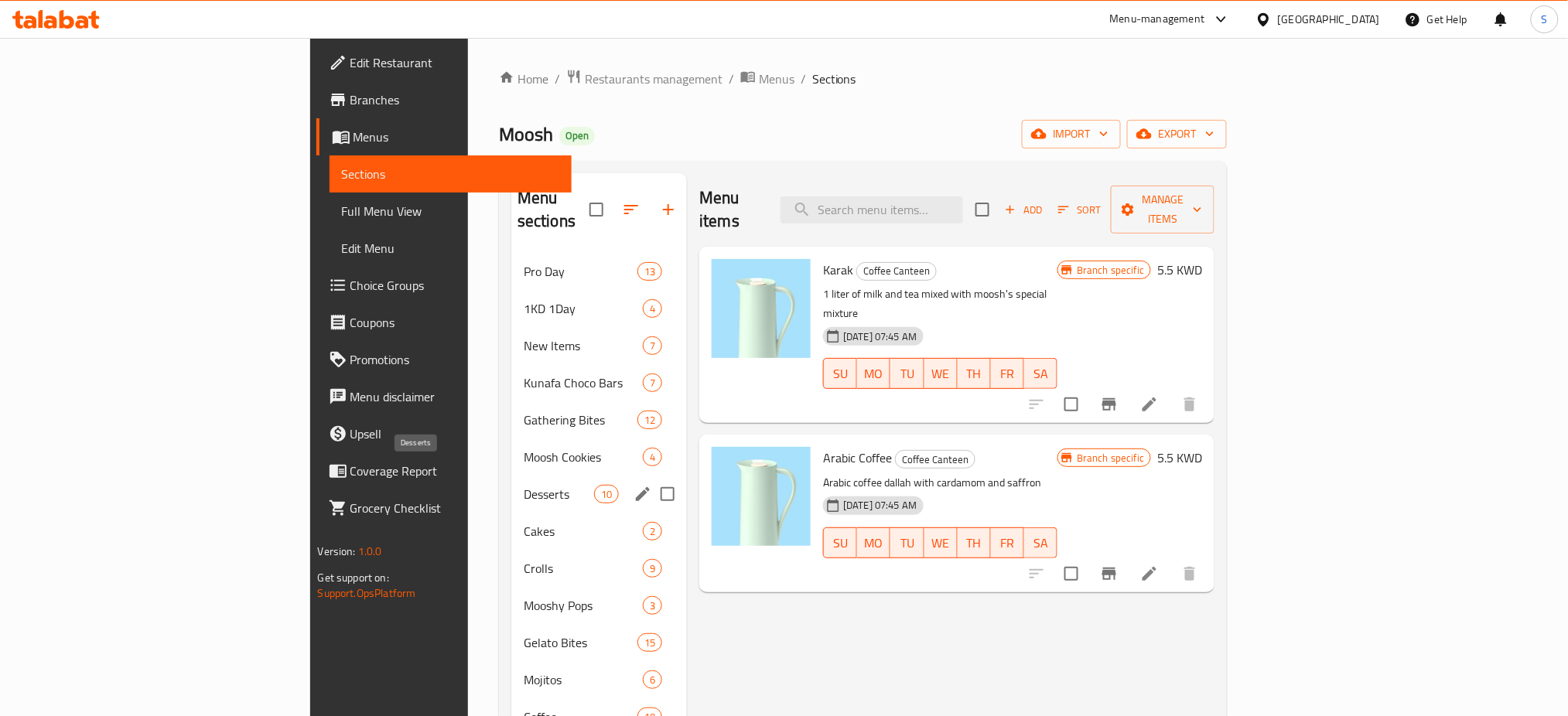
click at [524, 485] on span "Desserts" at bounding box center [558, 494] width 70 height 19
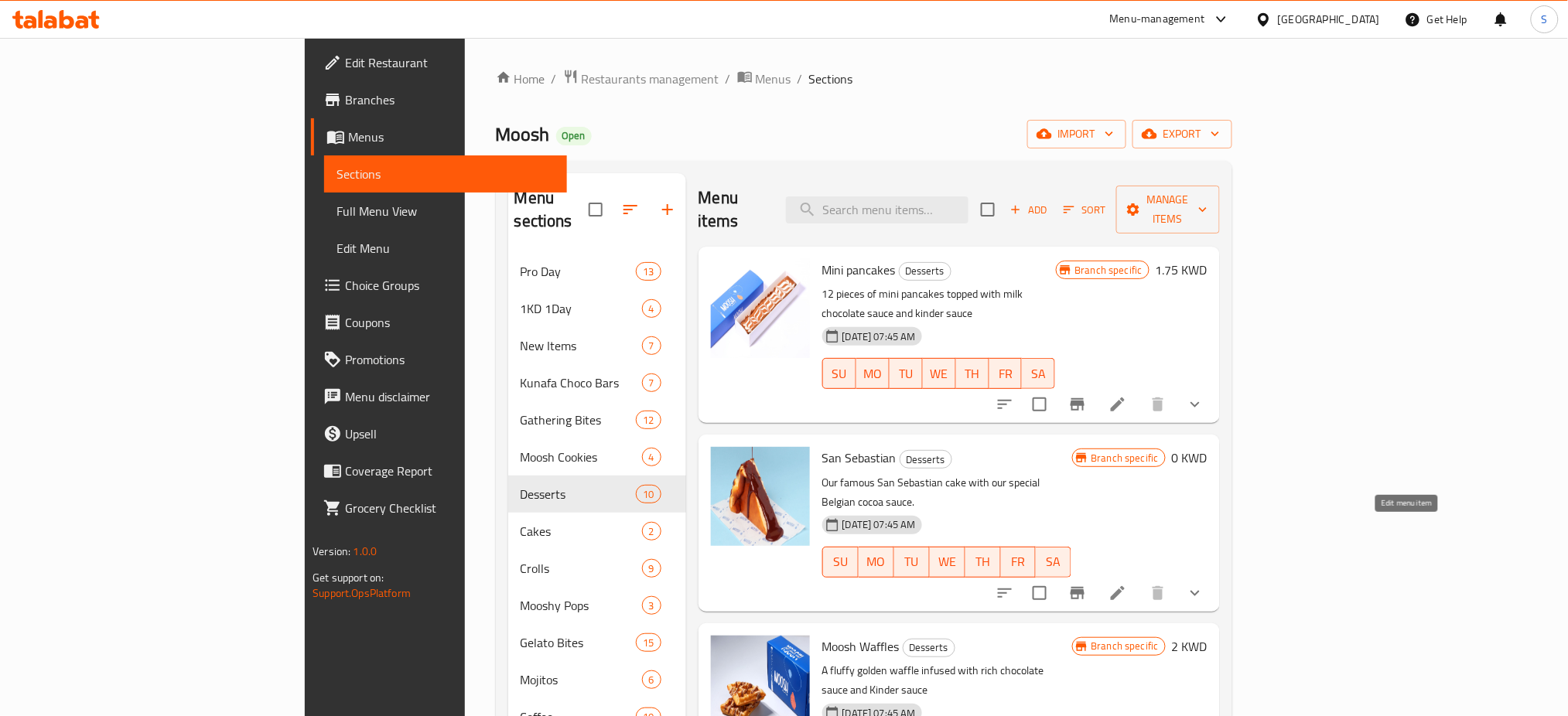
click at [1124, 586] on icon at bounding box center [1117, 593] width 14 height 14
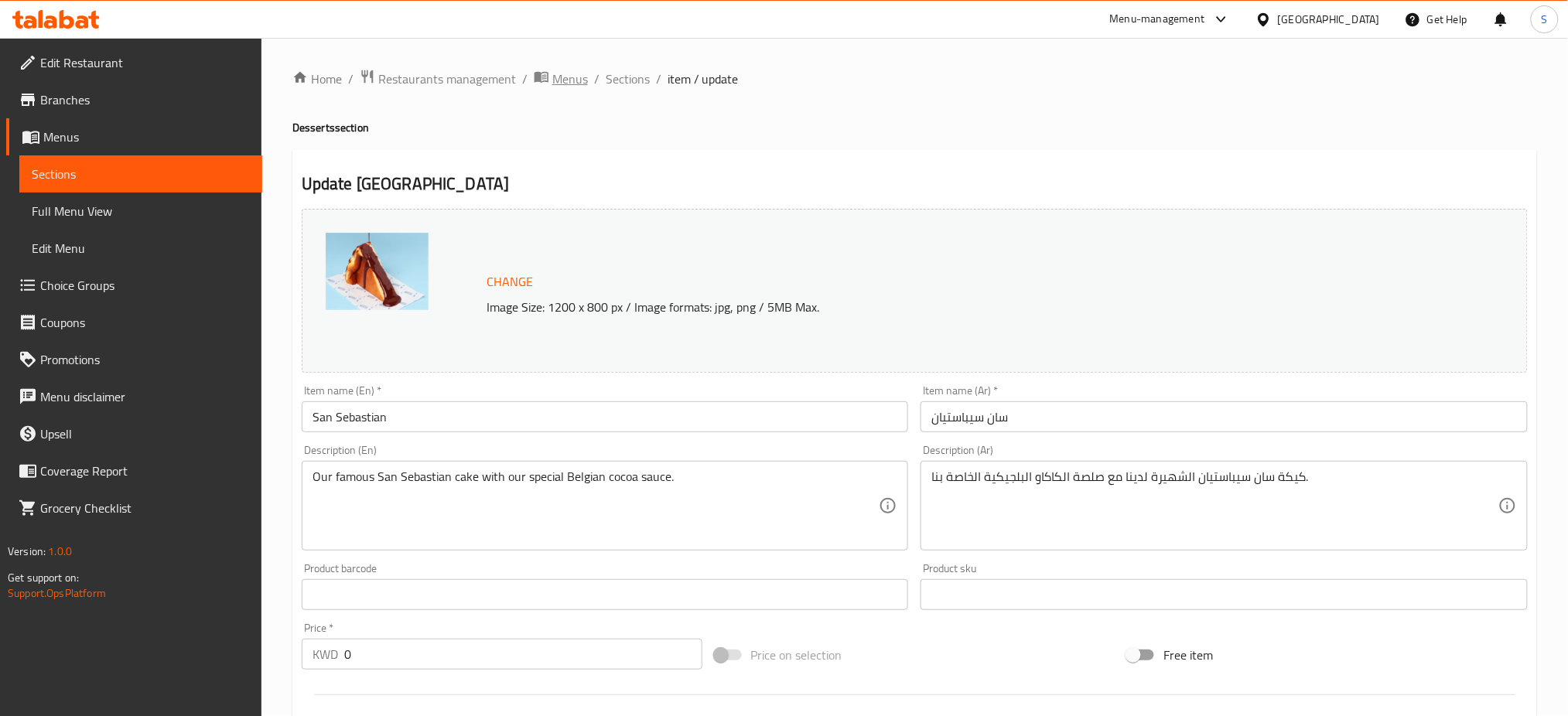
click at [564, 84] on span "Menus" at bounding box center [570, 78] width 36 height 19
